Goal: Information Seeking & Learning: Find specific fact

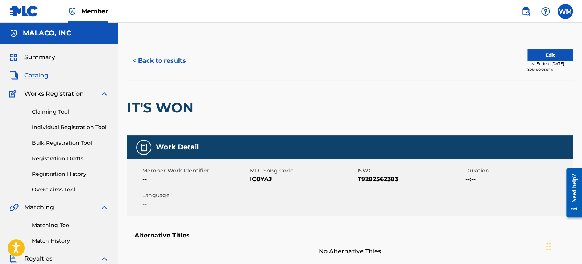
click at [159, 57] on button "< Back to results" at bounding box center [159, 60] width 64 height 19
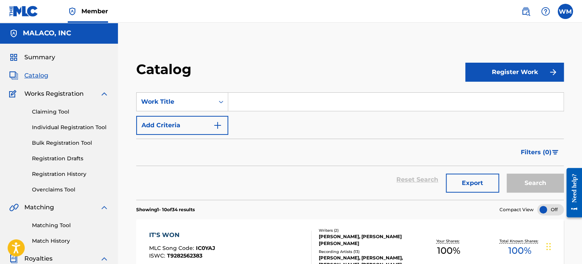
click at [289, 103] on input "Search Form" at bounding box center [395, 102] width 335 height 18
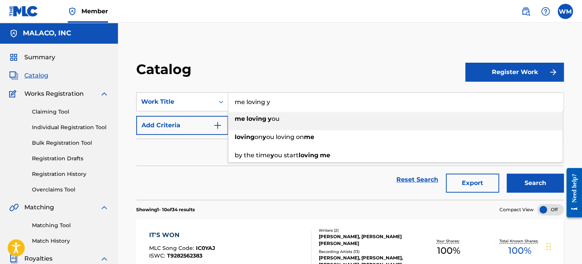
click at [272, 122] on span "ou" at bounding box center [276, 118] width 8 height 7
type input "me loving you"
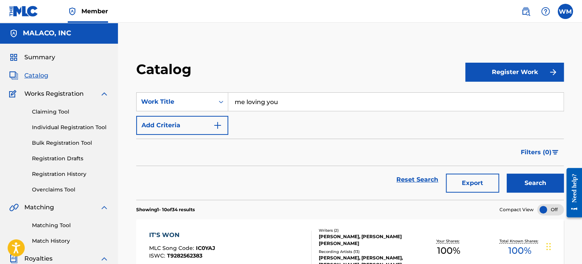
click at [549, 185] on button "Search" at bounding box center [535, 183] width 57 height 19
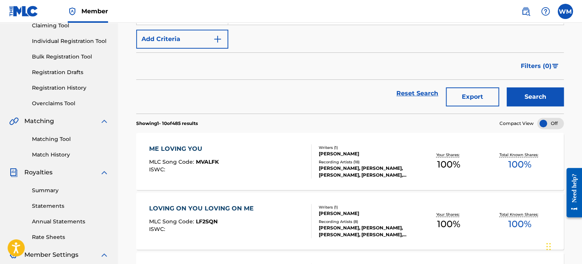
scroll to position [87, 0]
click at [257, 153] on div "ME LOVING YOU MLC Song Code : MVALFK ISWC :" at bounding box center [230, 161] width 162 height 34
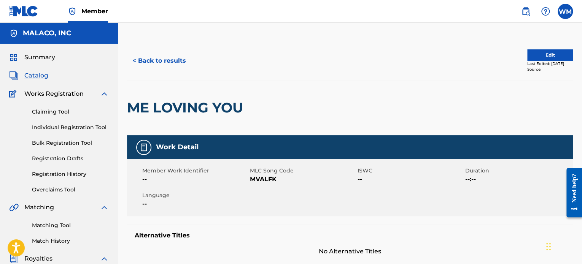
click at [542, 112] on div "ME LOVING YOU" at bounding box center [350, 108] width 446 height 56
click at [161, 61] on button "< Back to results" at bounding box center [159, 60] width 64 height 19
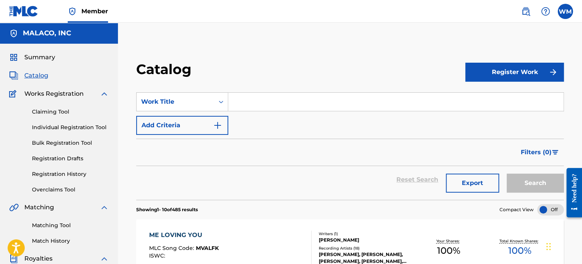
click at [262, 106] on input "Search Form" at bounding box center [395, 102] width 335 height 18
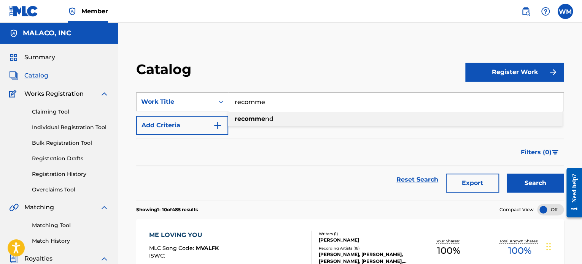
click at [261, 118] on strong "recomme" at bounding box center [250, 118] width 30 height 7
type input "recommend"
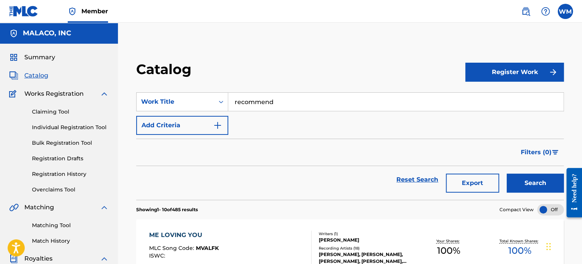
click at [533, 184] on button "Search" at bounding box center [535, 183] width 57 height 19
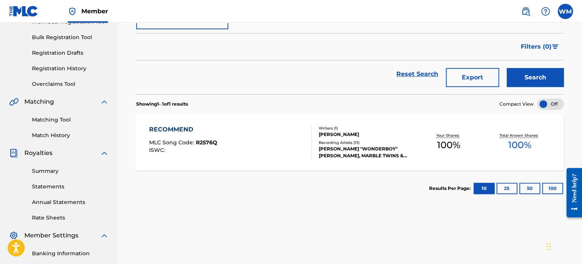
scroll to position [107, 0]
click at [245, 142] on div "RECOMMEND MLC Song Code : R2576Q ISWC :" at bounding box center [230, 141] width 162 height 34
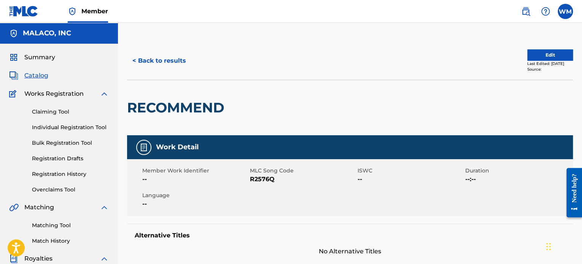
click at [159, 68] on button "< Back to results" at bounding box center [159, 60] width 64 height 19
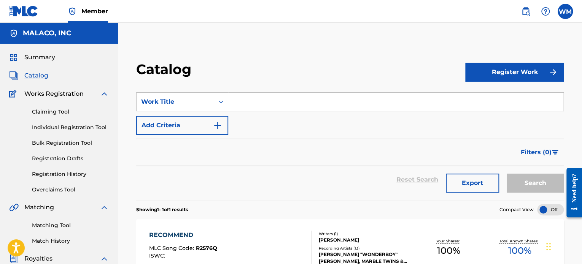
click at [267, 106] on input "Search Form" at bounding box center [395, 102] width 335 height 18
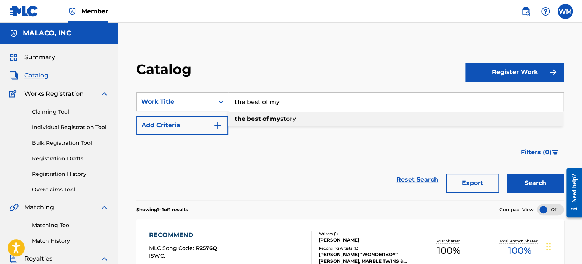
click at [274, 120] on strong "my" at bounding box center [275, 118] width 10 height 7
type input "the best of my story"
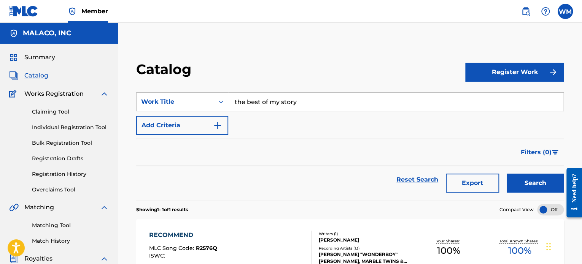
click at [530, 182] on button "Search" at bounding box center [535, 183] width 57 height 19
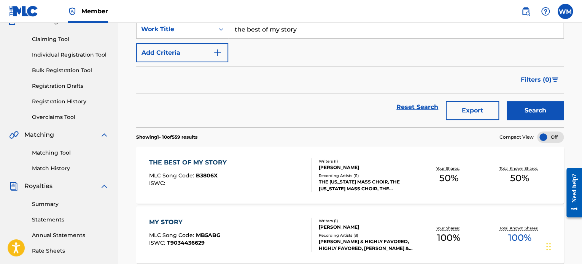
scroll to position [73, 0]
drag, startPoint x: 221, startPoint y: 167, endPoint x: 199, endPoint y: 162, distance: 21.9
click at [199, 162] on div "THE BEST OF MY STORY" at bounding box center [189, 162] width 81 height 9
